Goal: Information Seeking & Learning: Learn about a topic

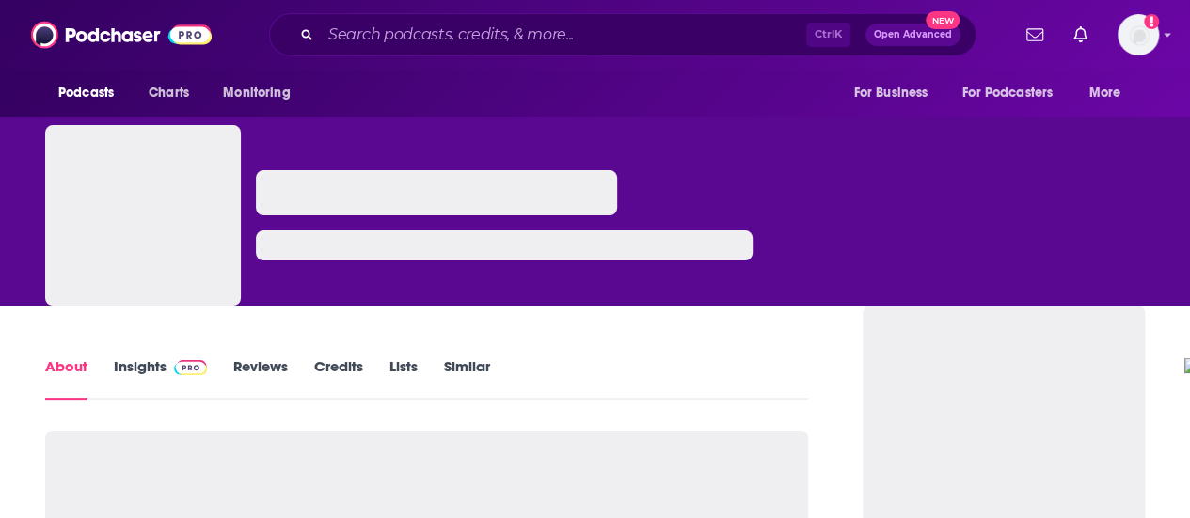
click at [516, 15] on div "Ctrl K Open Advanced New" at bounding box center [622, 34] width 707 height 43
click at [504, 32] on input "Search podcasts, credits, & more..." at bounding box center [563, 35] width 485 height 30
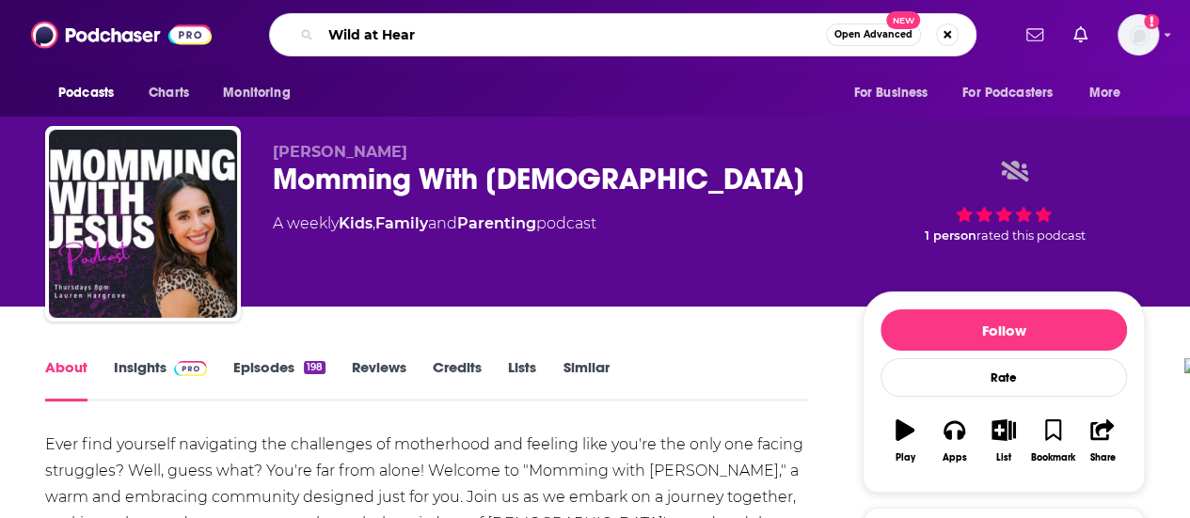
type input "Wild at Heart"
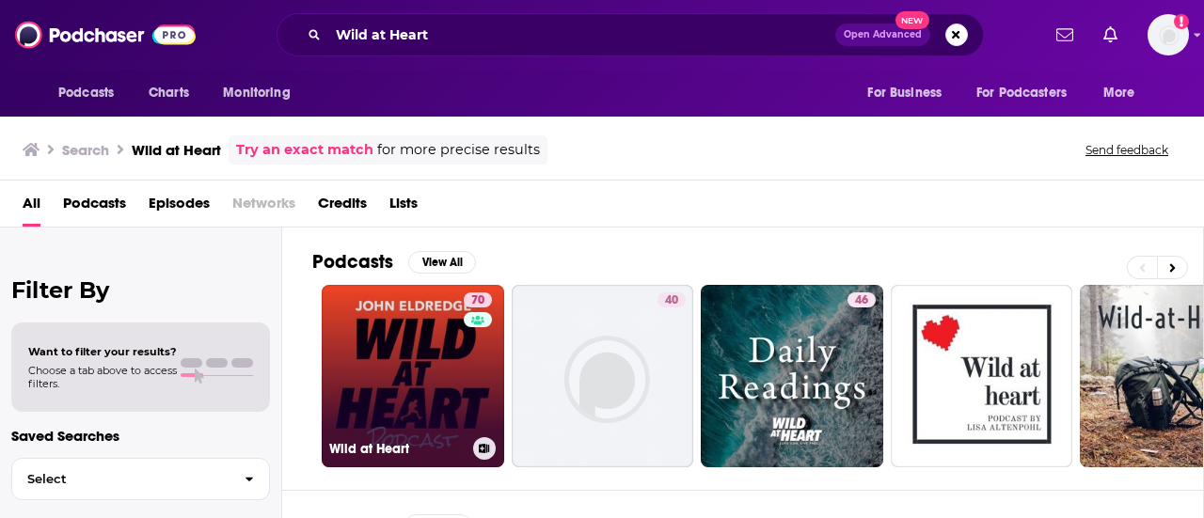
click at [373, 361] on link "70 Wild at Heart" at bounding box center [413, 376] width 183 height 183
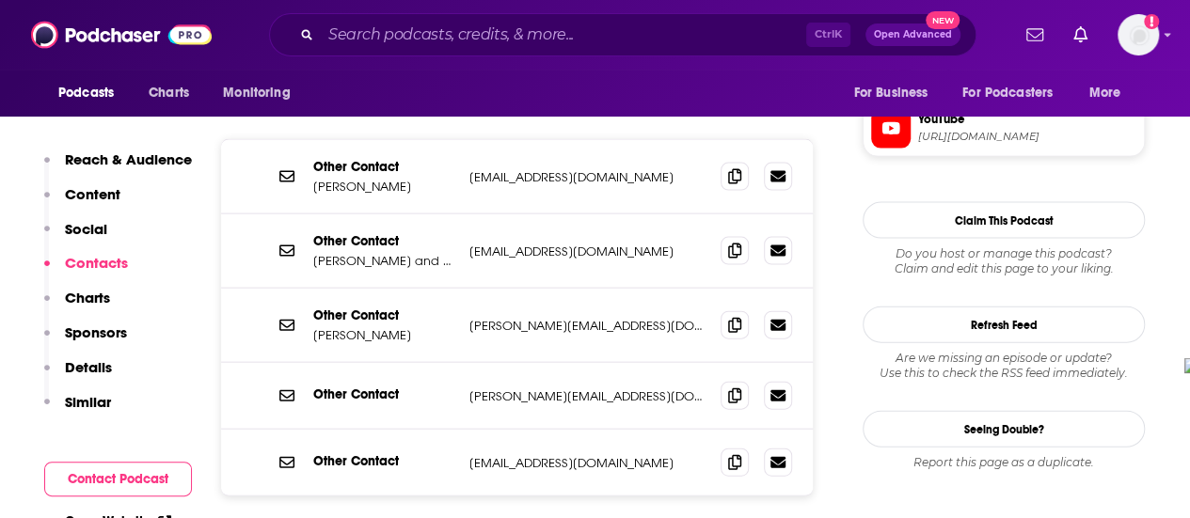
scroll to position [1976, 0]
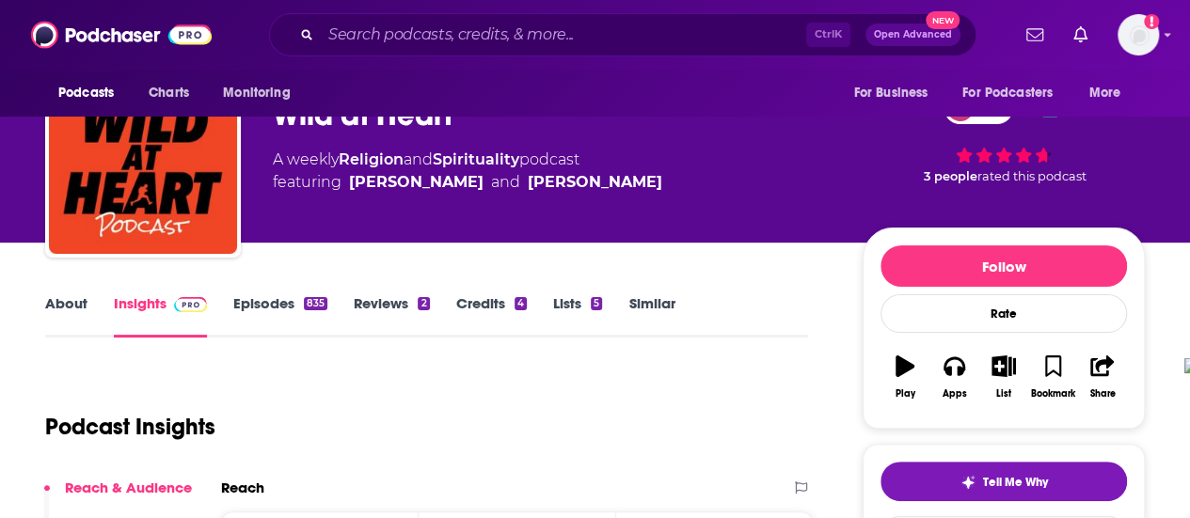
scroll to position [94, 0]
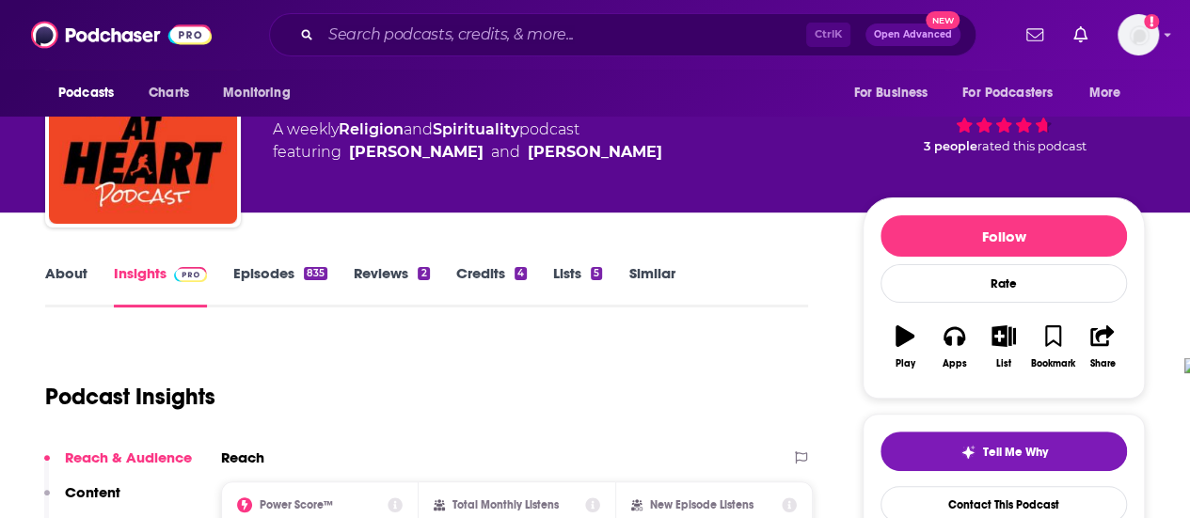
click at [249, 278] on link "Episodes 835" at bounding box center [280, 285] width 94 height 43
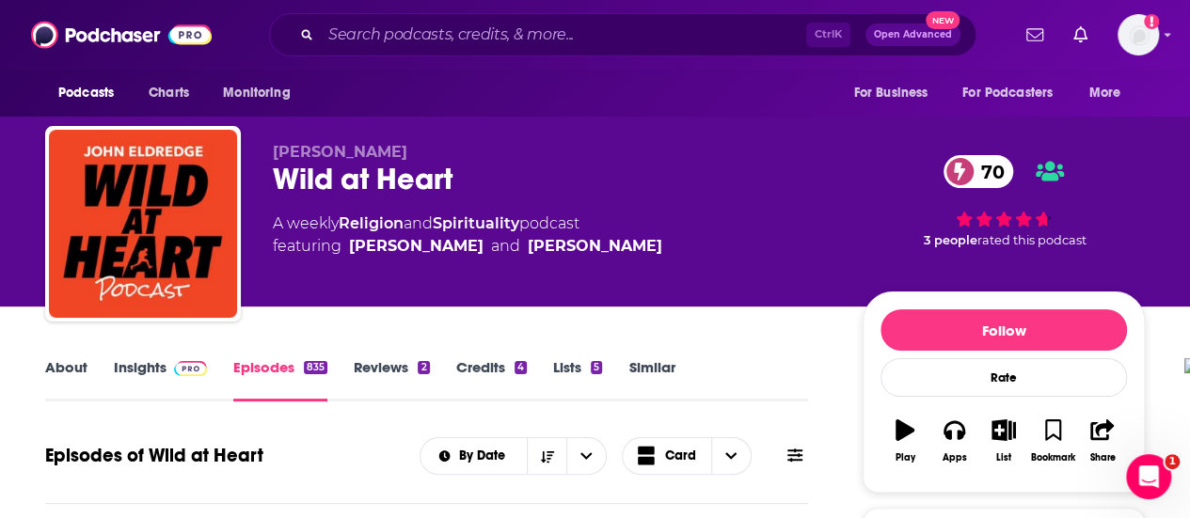
click at [134, 362] on link "Insights" at bounding box center [160, 379] width 93 height 43
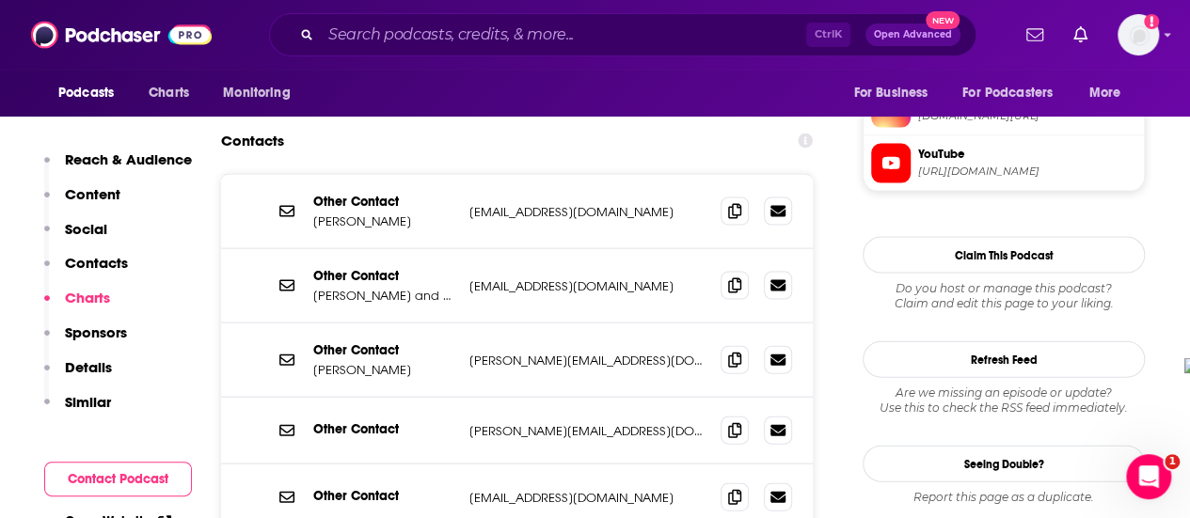
scroll to position [1882, 0]
